Goal: Task Accomplishment & Management: Complete application form

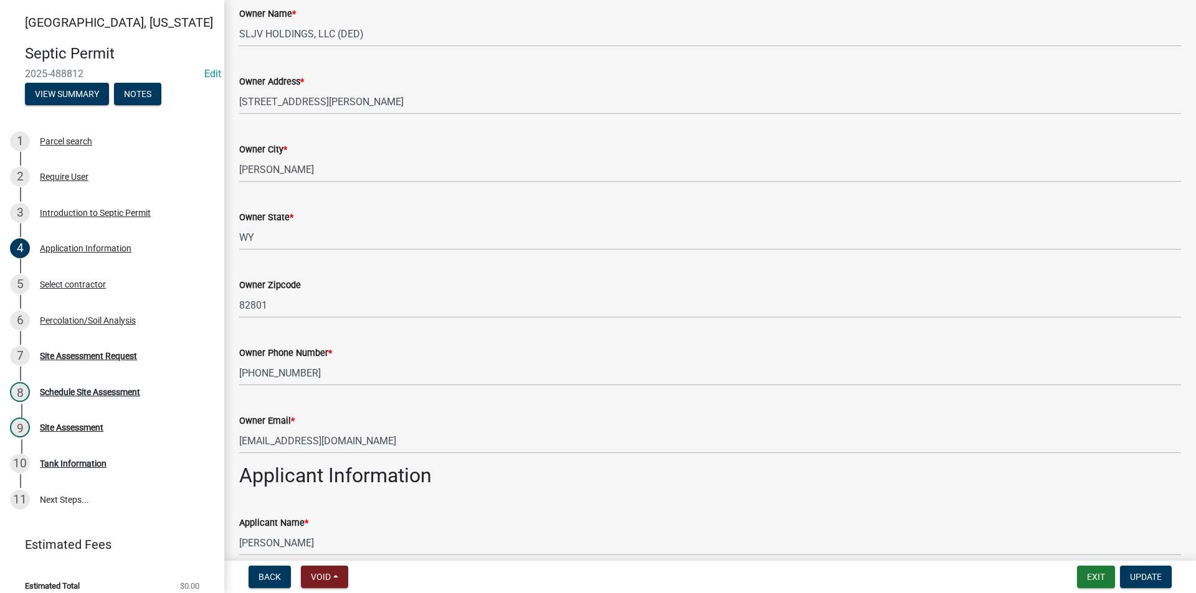
scroll to position [187, 0]
click at [79, 281] on div "Select contractor" at bounding box center [73, 284] width 66 height 9
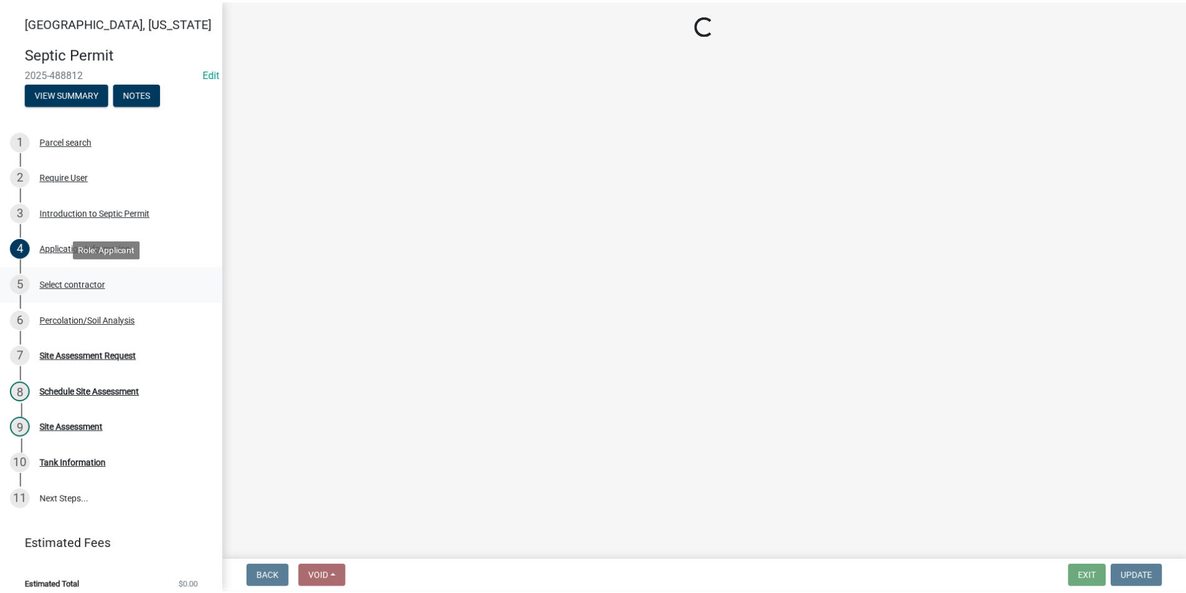
scroll to position [0, 0]
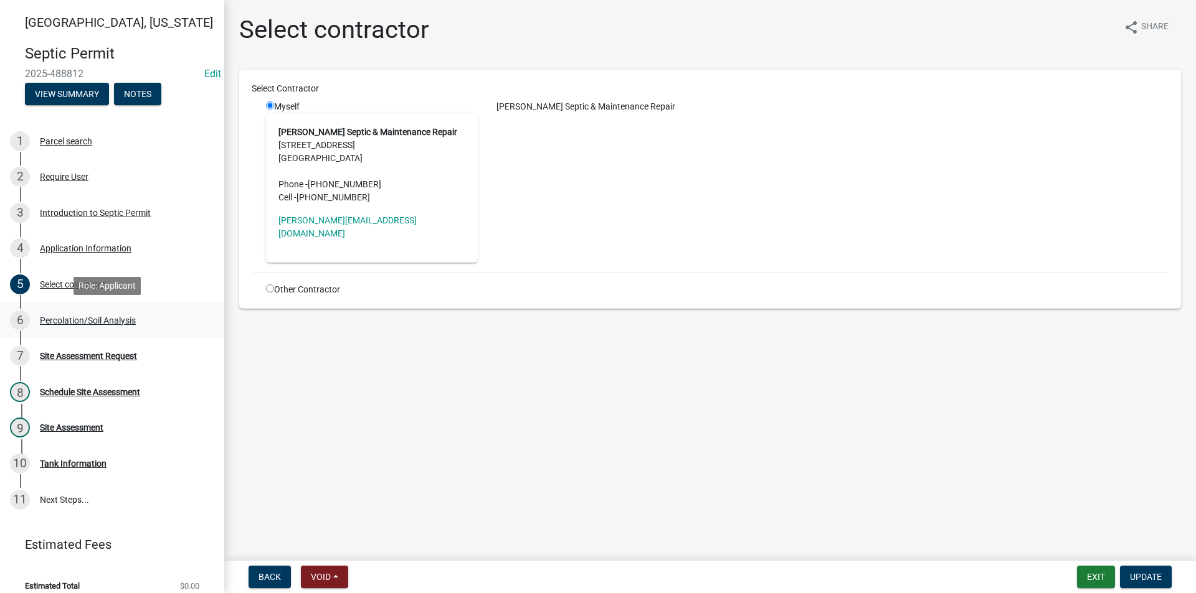
click at [85, 323] on div "Percolation/Soil Analysis" at bounding box center [88, 320] width 96 height 9
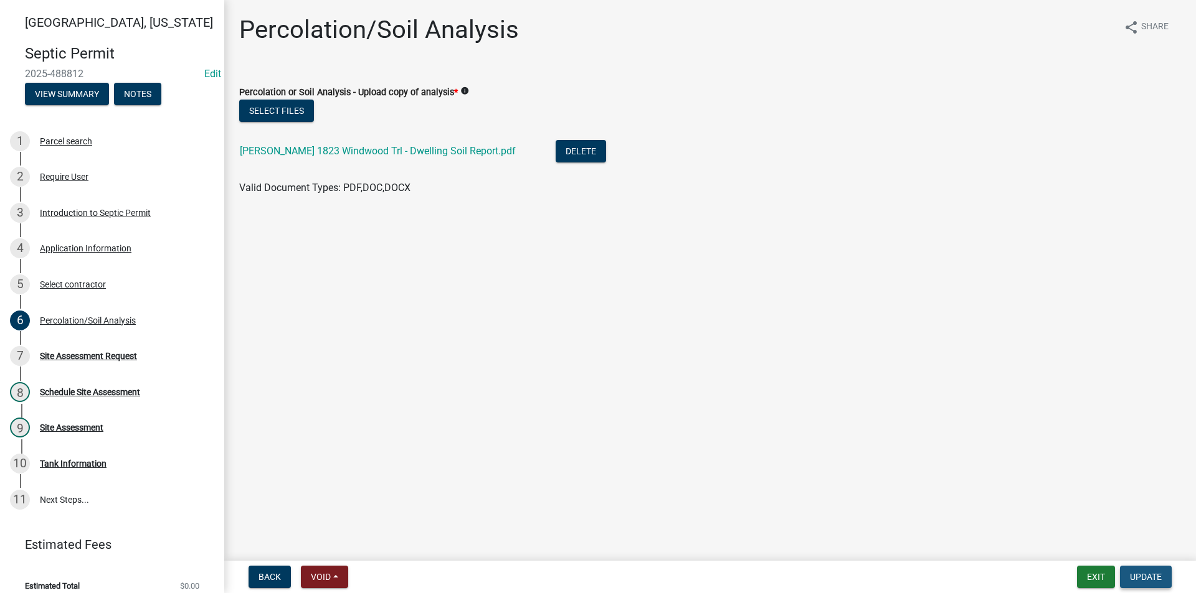
click at [1151, 579] on span "Update" at bounding box center [1146, 577] width 32 height 10
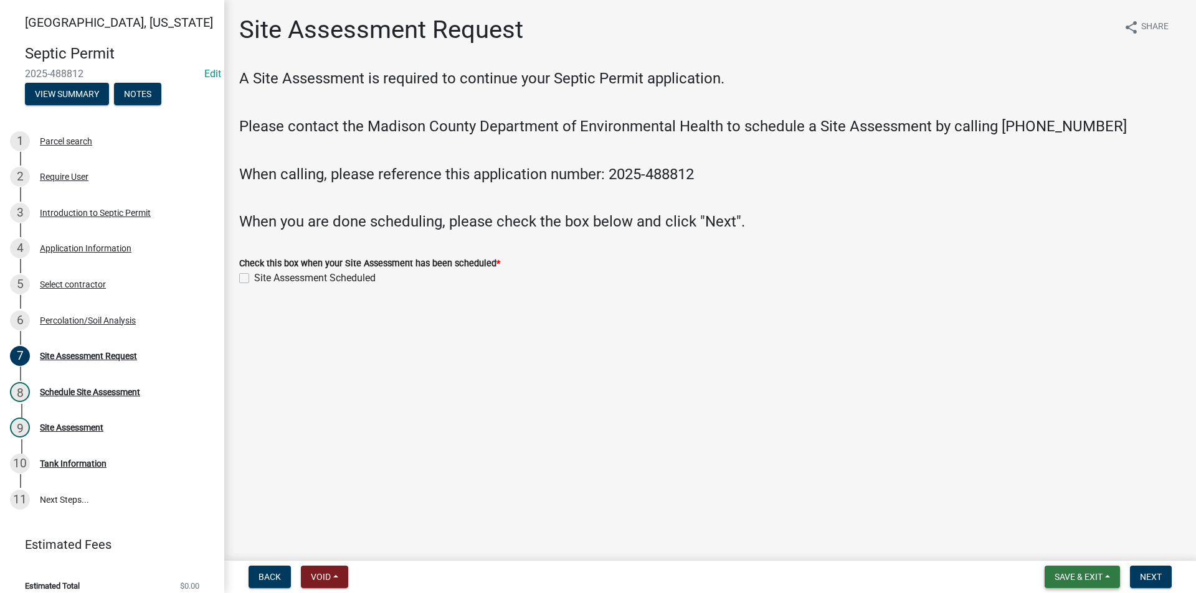
click at [1079, 577] on span "Save & Exit" at bounding box center [1078, 577] width 48 height 10
click at [1068, 547] on button "Save & Exit" at bounding box center [1070, 545] width 100 height 30
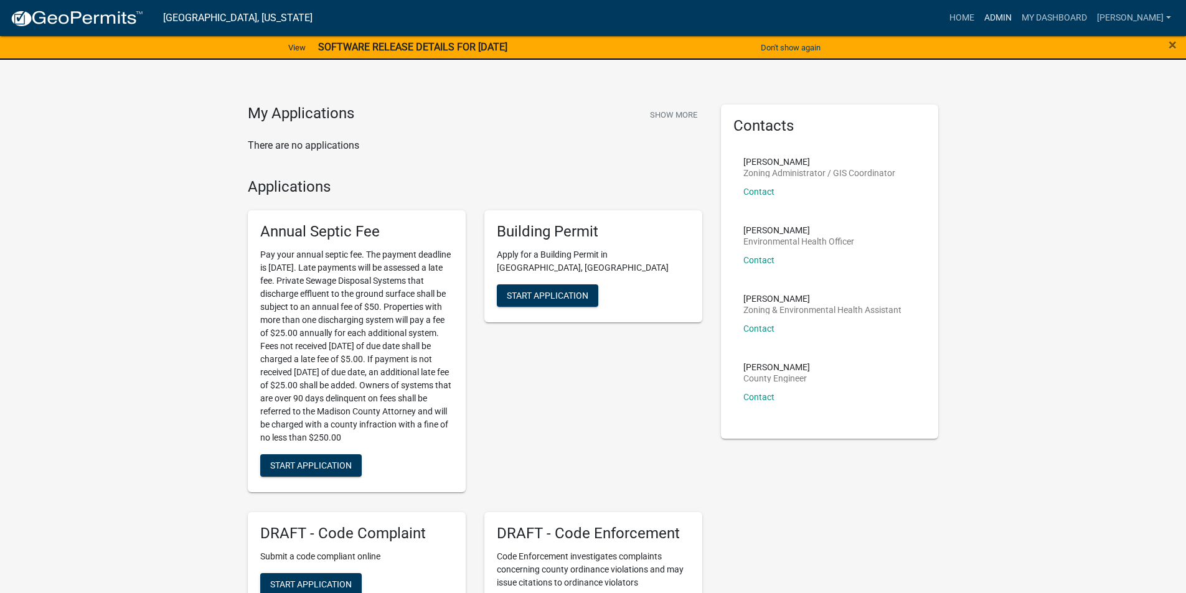
click at [1012, 16] on link "Admin" at bounding box center [998, 18] width 37 height 24
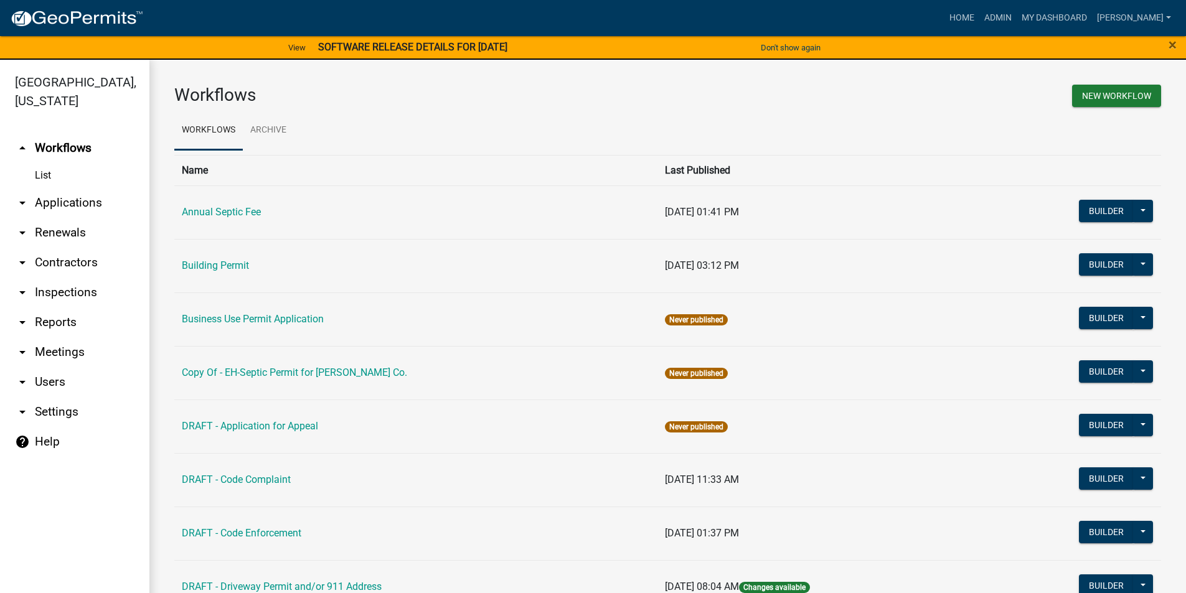
click at [72, 188] on link "arrow_drop_down Applications" at bounding box center [74, 203] width 149 height 30
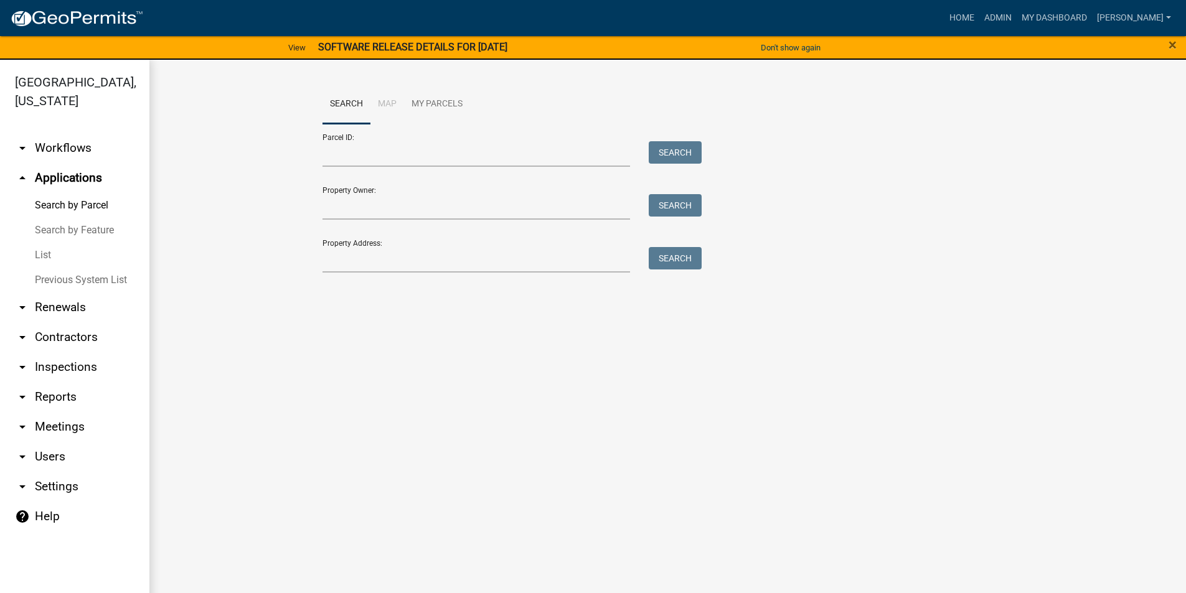
click at [45, 243] on link "List" at bounding box center [74, 255] width 149 height 25
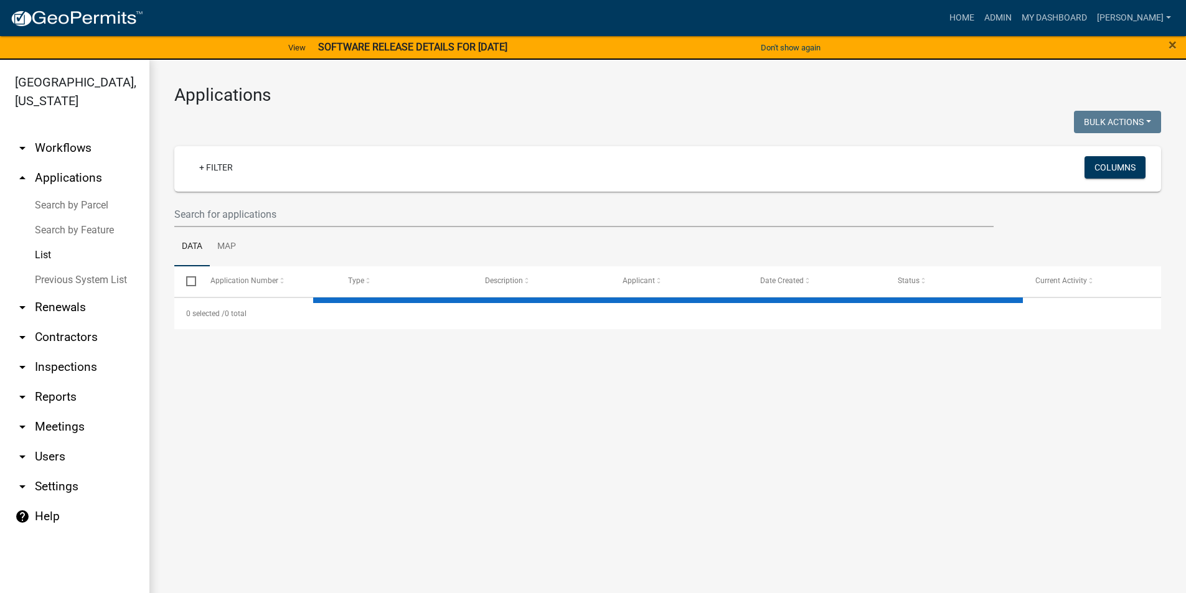
select select "3: 100"
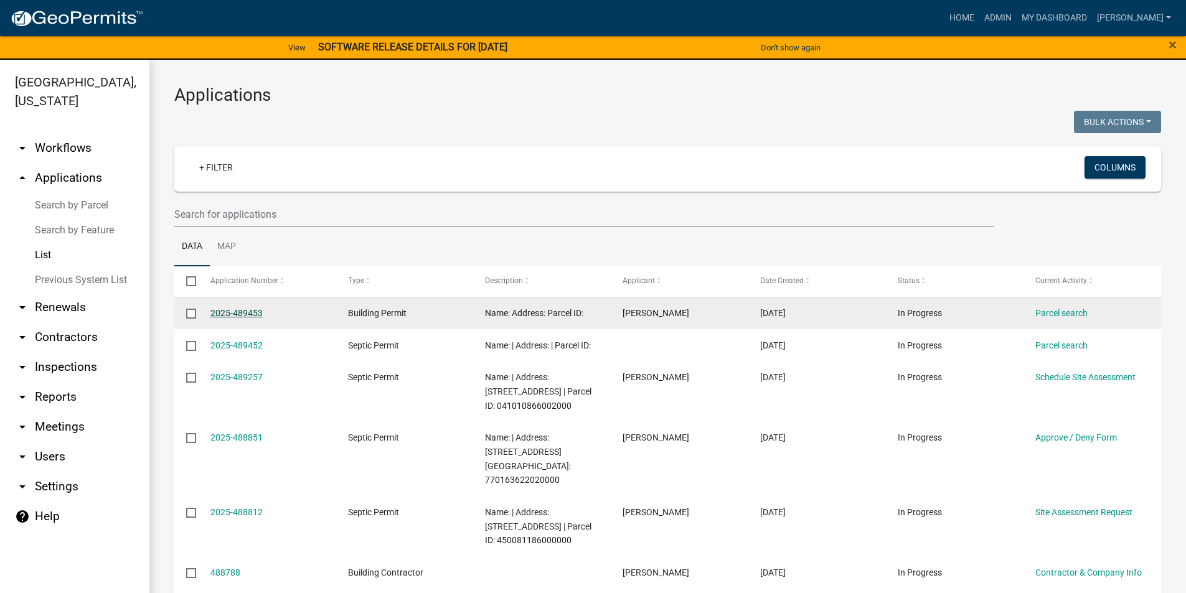
click at [242, 314] on link "2025-489453" at bounding box center [236, 313] width 52 height 10
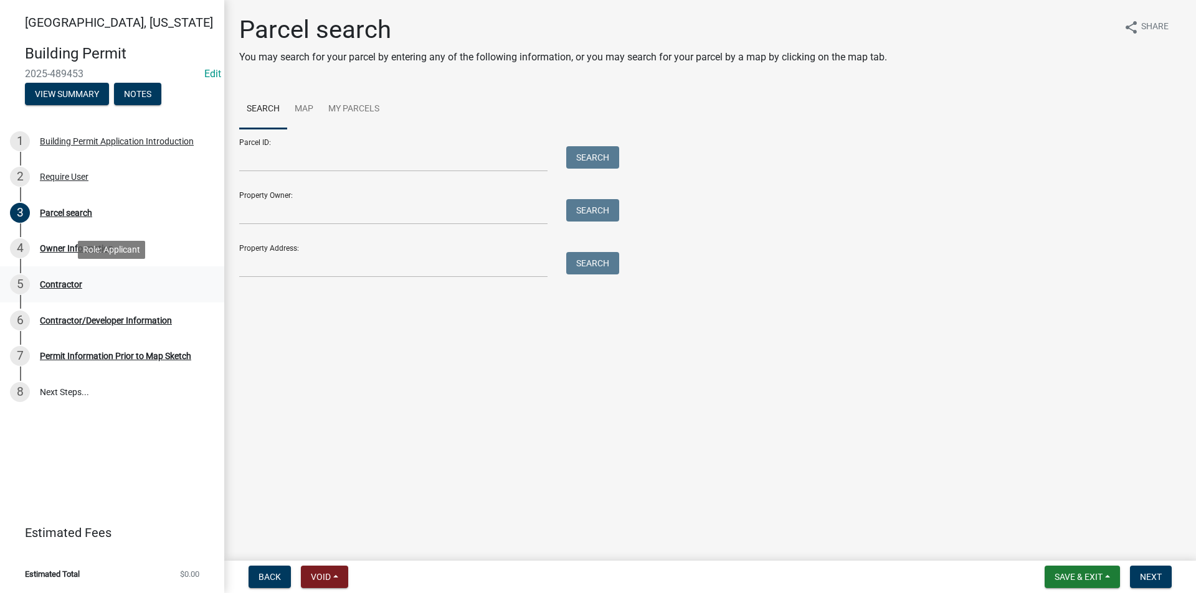
click at [67, 289] on div "Contractor" at bounding box center [61, 284] width 42 height 9
click at [361, 209] on input "Property Owner:" at bounding box center [393, 212] width 308 height 26
type input "sljv"
click at [612, 211] on button "Search" at bounding box center [592, 210] width 53 height 22
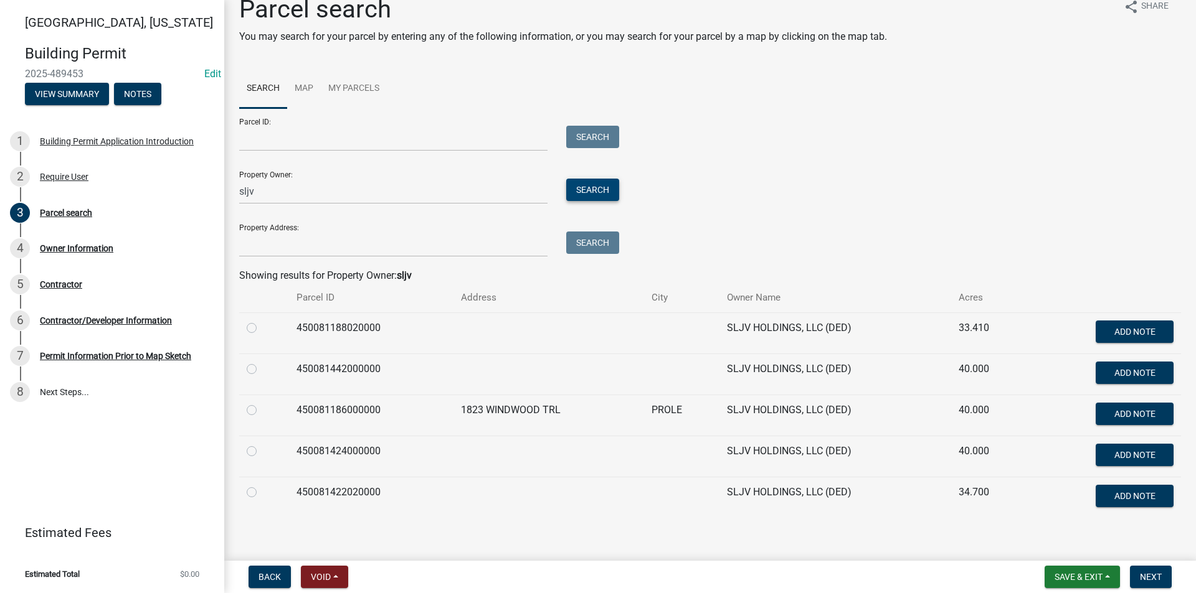
scroll to position [31, 0]
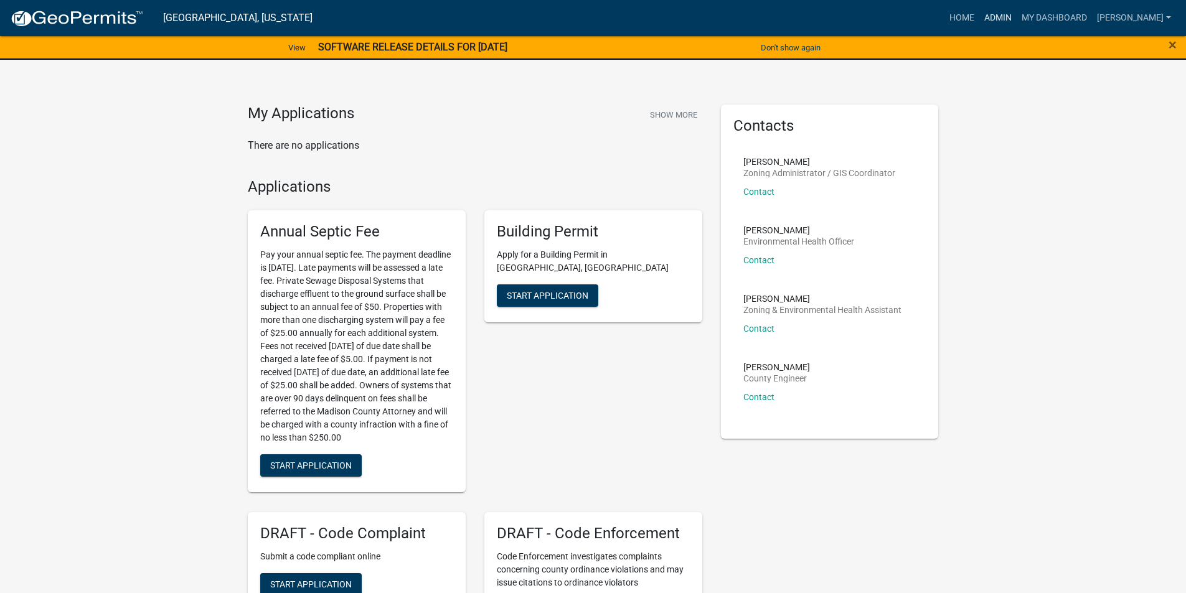
click at [1016, 20] on link "Admin" at bounding box center [998, 18] width 37 height 24
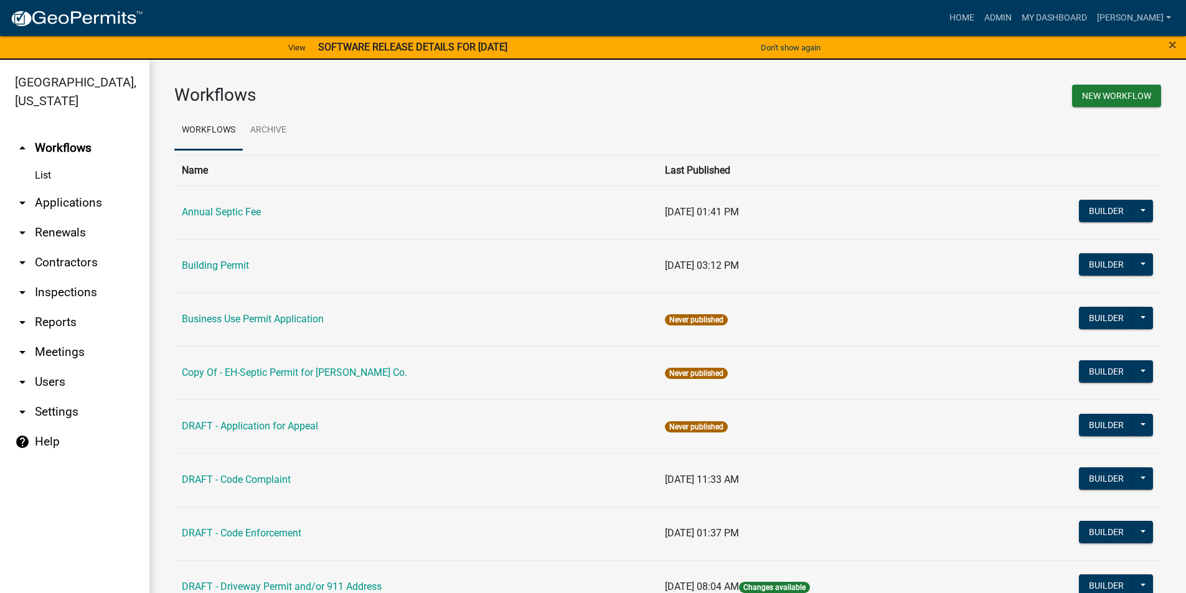
click at [65, 191] on link "arrow_drop_down Applications" at bounding box center [74, 203] width 149 height 30
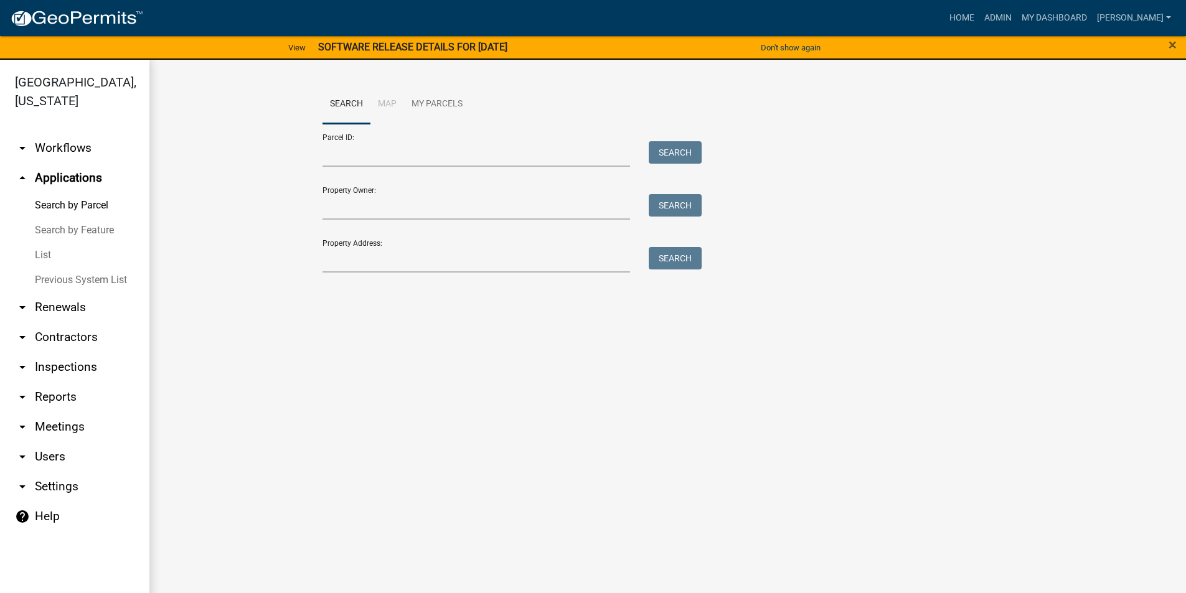
click at [46, 243] on link "List" at bounding box center [74, 255] width 149 height 25
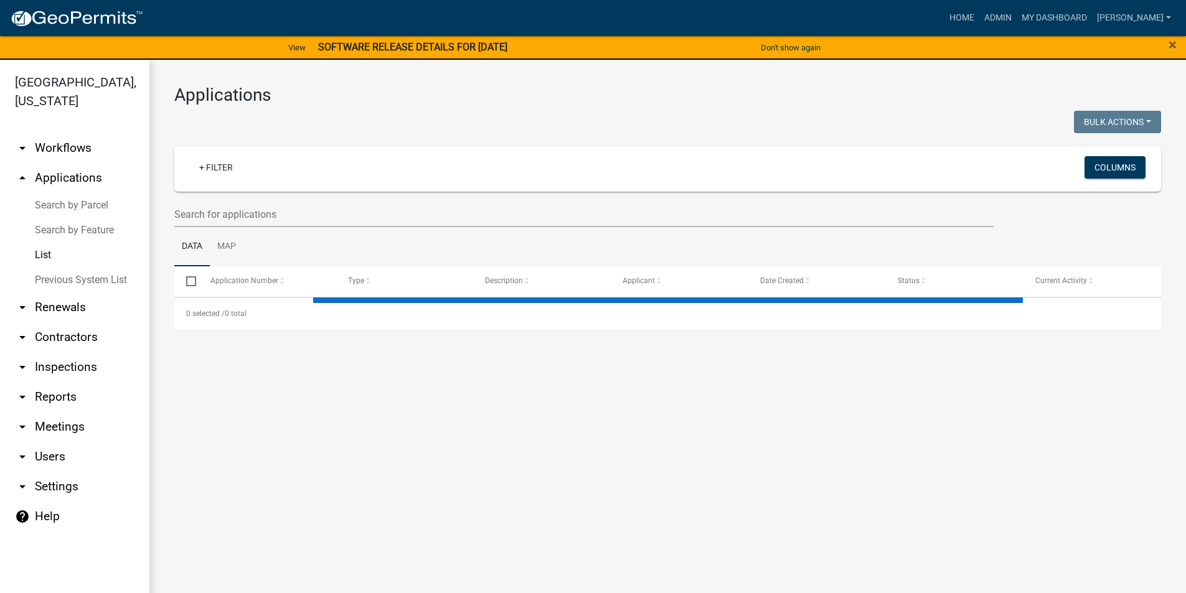
select select "3: 100"
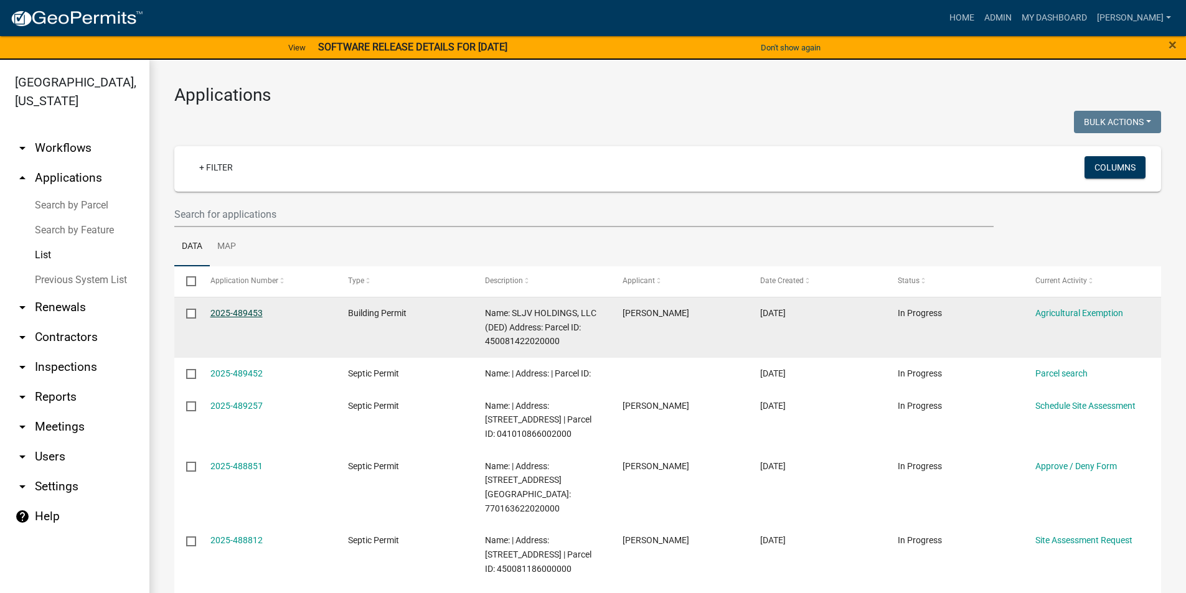
click at [246, 312] on link "2025-489453" at bounding box center [236, 313] width 52 height 10
